Goal: Navigation & Orientation: Go to known website

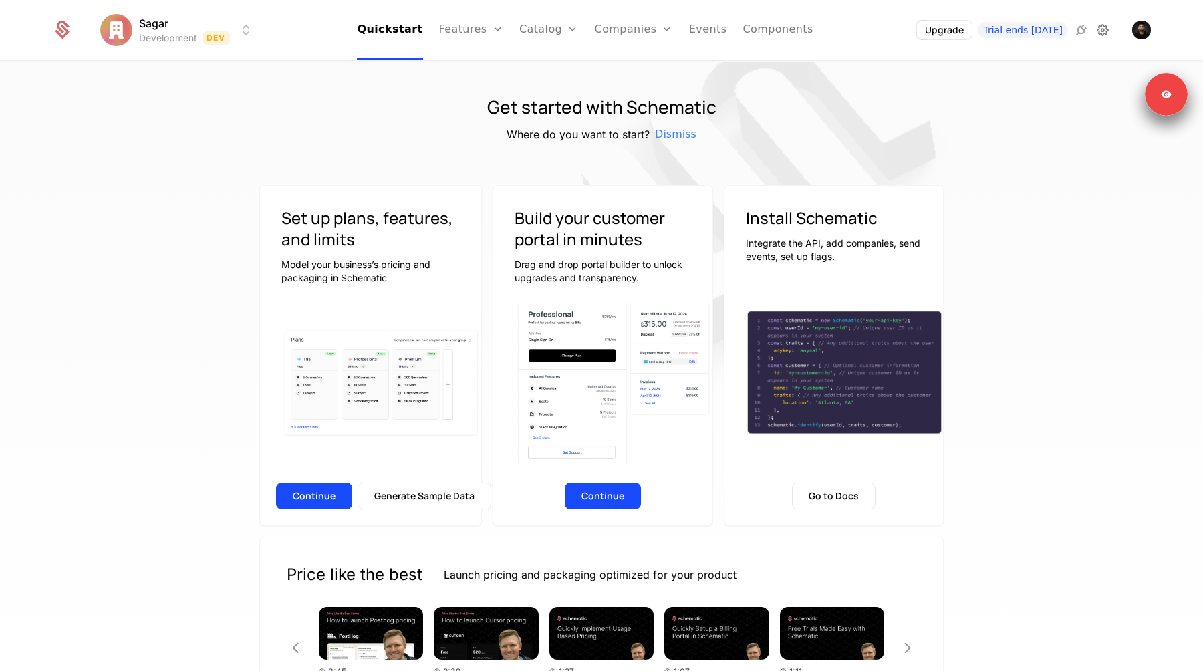
click at [1098, 34] on icon at bounding box center [1103, 30] width 16 height 16
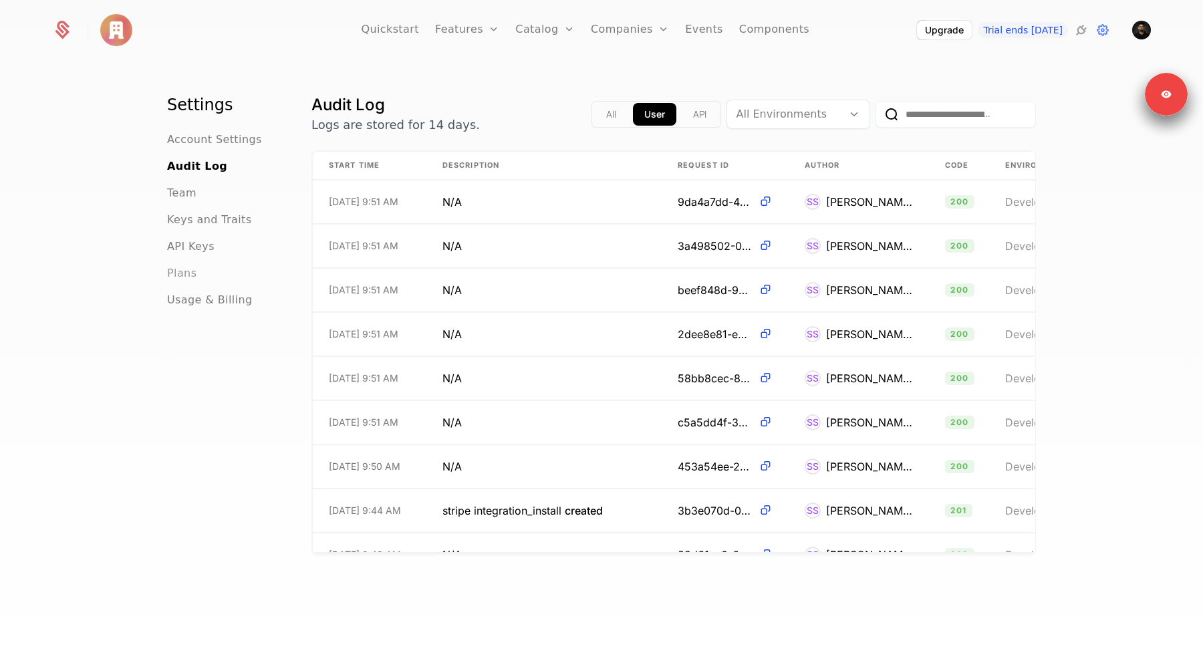
click at [180, 279] on span "Plans" at bounding box center [181, 273] width 29 height 16
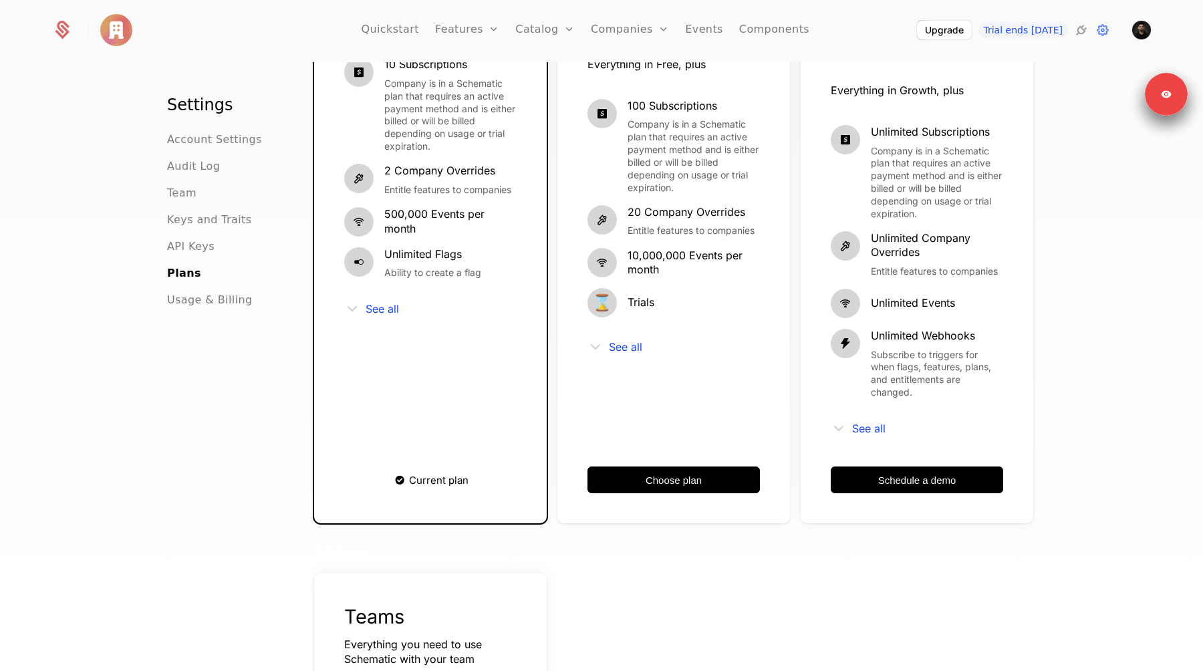
scroll to position [257, 0]
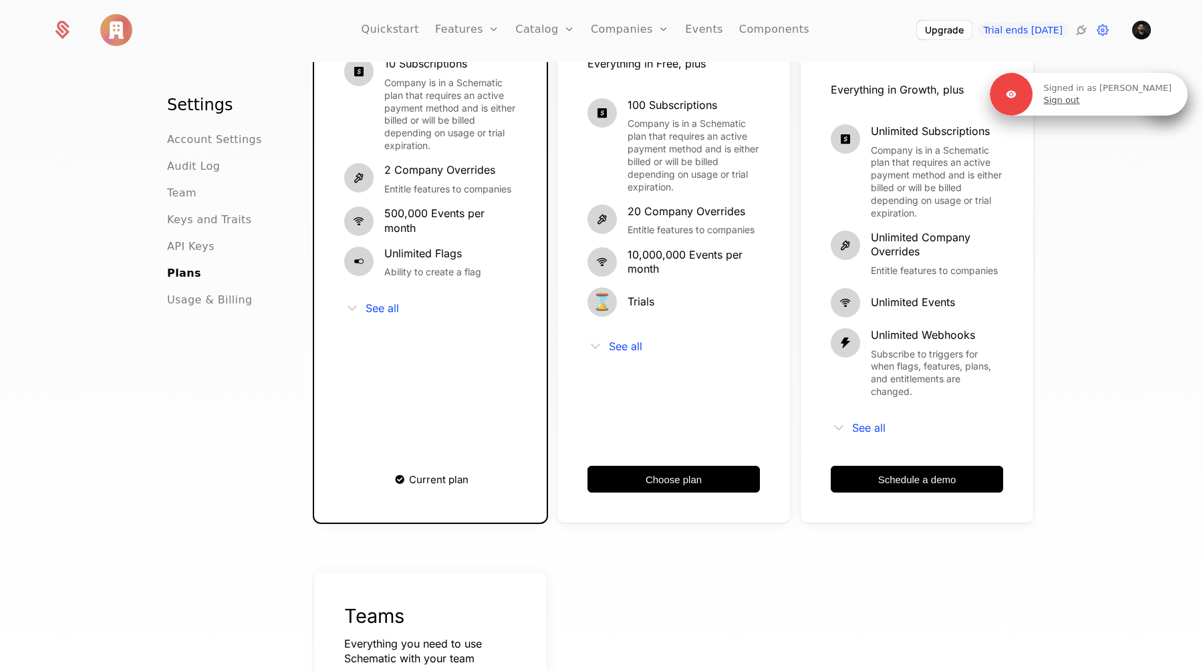
click at [1079, 102] on link "Sign out" at bounding box center [1061, 100] width 36 height 12
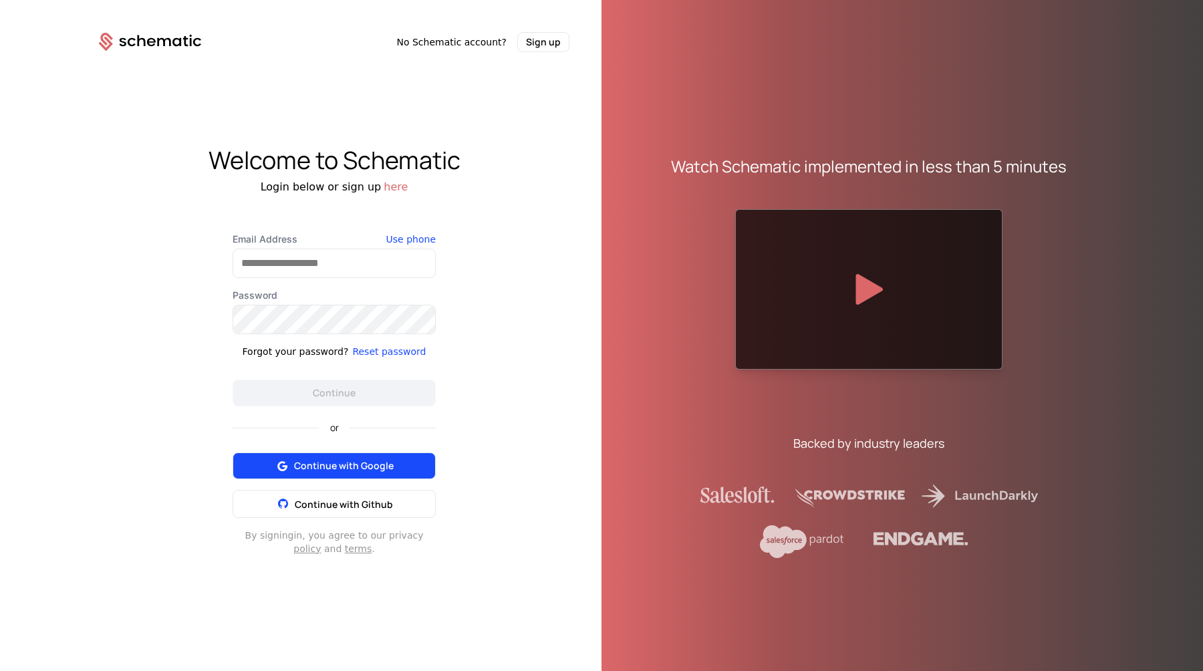
click at [350, 459] on span "Continue with Google" at bounding box center [344, 465] width 100 height 13
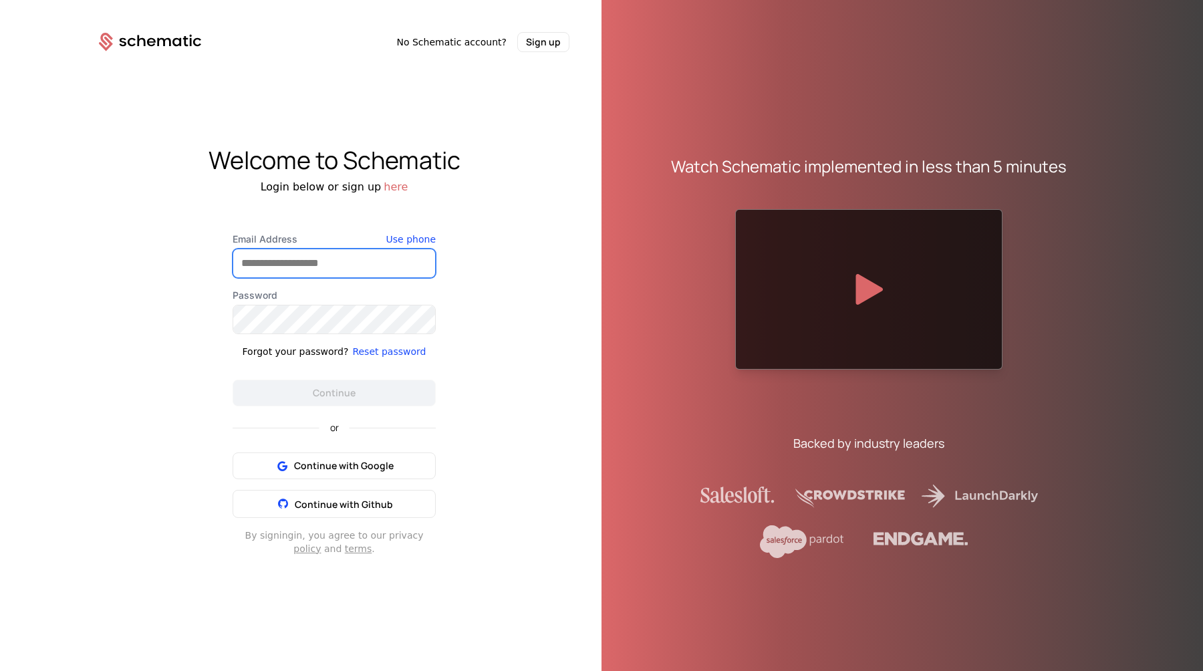
click at [268, 270] on input "Email Address" at bounding box center [334, 263] width 202 height 28
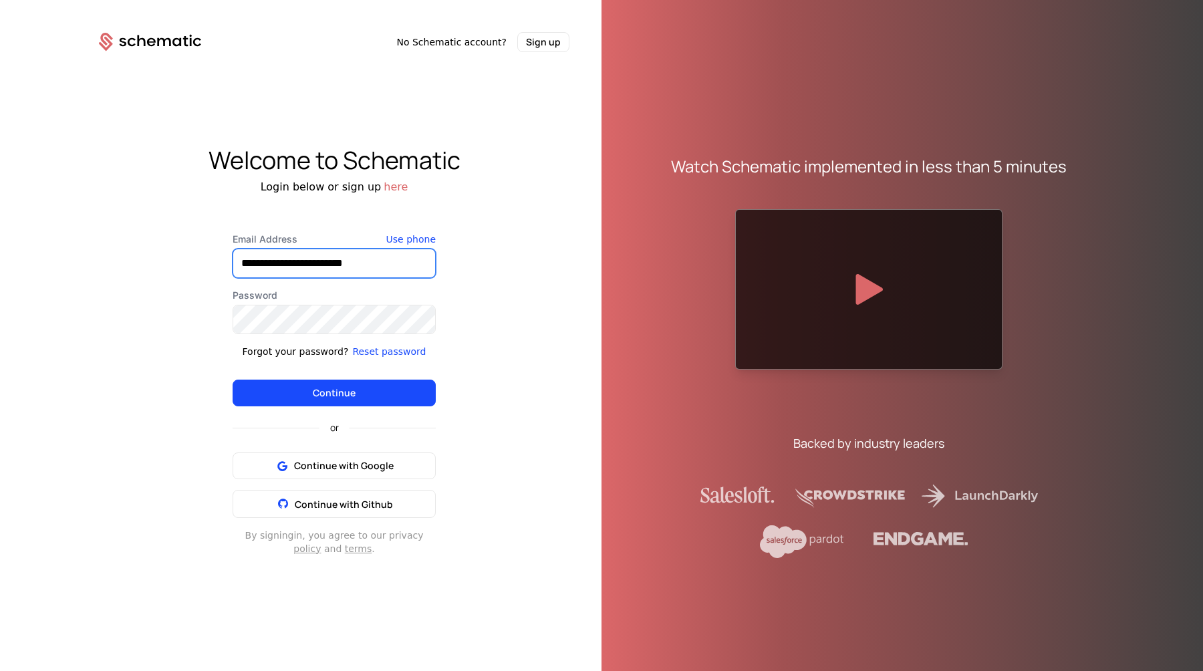
type input "**********"
click at [233, 380] on button "Continue" at bounding box center [334, 393] width 203 height 27
